Goal: Task Accomplishment & Management: Manage account settings

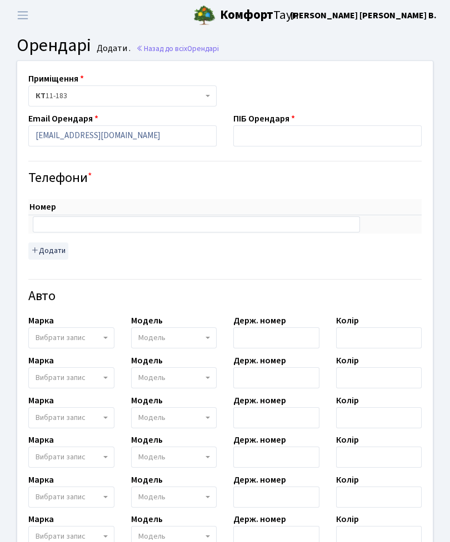
type input "[EMAIL_ADDRESS][DOMAIN_NAME]"
click at [255, 136] on input "text" at bounding box center [327, 135] width 188 height 21
type input "[PERSON_NAME]"
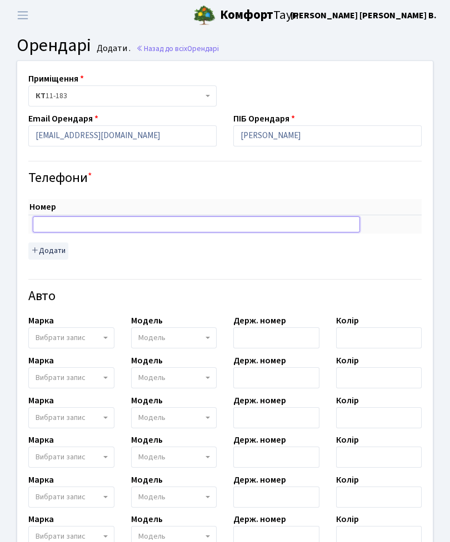
click at [117, 226] on input "text" at bounding box center [196, 225] width 327 height 16
type input "[PHONE_NUMBER]"
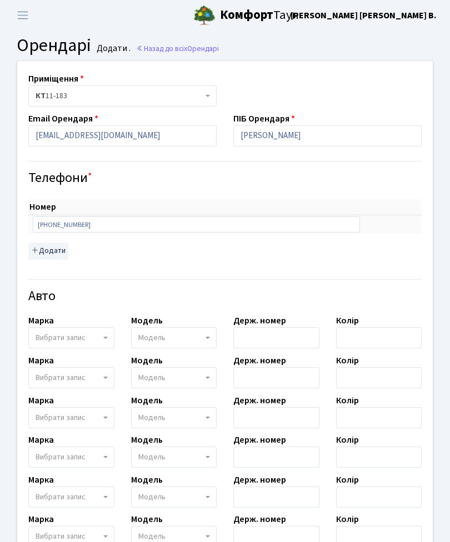
click at [146, 262] on div "Номер sort item delete item [PHONE_NUMBER] sort item delete item Додати" at bounding box center [225, 225] width 410 height 79
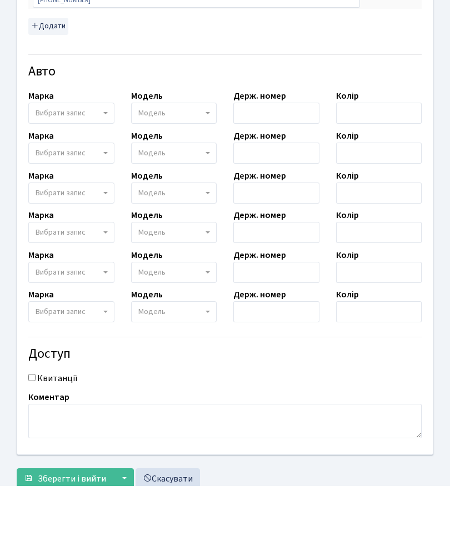
scroll to position [168, 0]
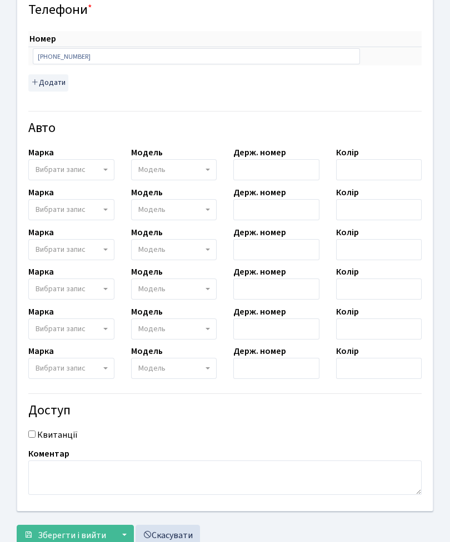
click at [84, 537] on span "Зберегти і вийти" at bounding box center [72, 536] width 68 height 12
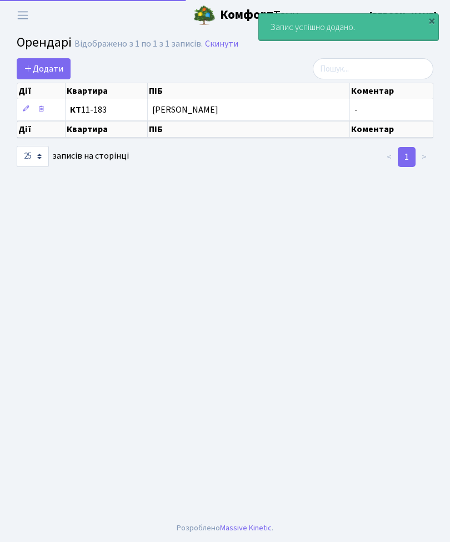
select select "25"
click at [214, 113] on span "[PERSON_NAME]" at bounding box center [248, 109] width 192 height 9
